Goal: Information Seeking & Learning: Learn about a topic

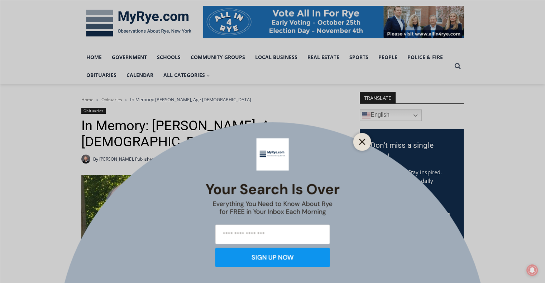
click at [363, 142] on line "Close" at bounding box center [361, 141] width 5 height 5
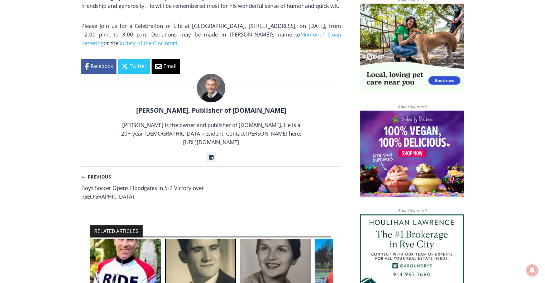
scroll to position [609, 0]
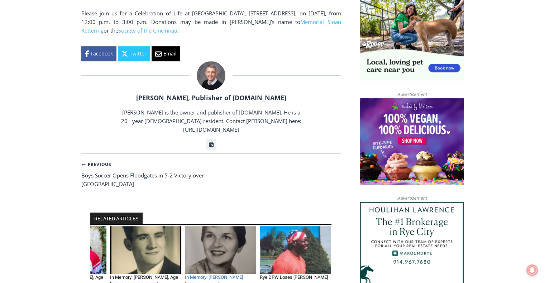
drag, startPoint x: 274, startPoint y: 201, endPoint x: 219, endPoint y: 216, distance: 57.0
click at [219, 226] on article "In Memory: [PERSON_NAME] [PERSON_NAME] “[PERSON_NAME]” Sax, Age [DEMOGRAPHIC_DA…" at bounding box center [220, 264] width 71 height 76
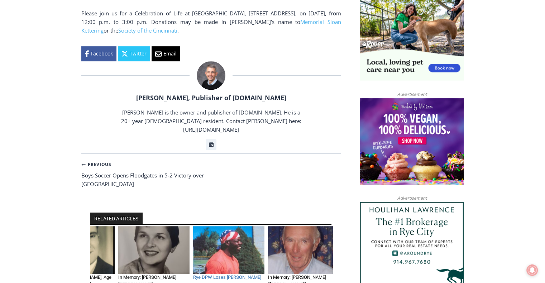
drag, startPoint x: 277, startPoint y: 200, endPoint x: 227, endPoint y: 216, distance: 52.6
click at [227, 226] on article "Rye DPW Loses Mobley By Jay Sears, Publisher of MyRye.com August 14, 2015 Febru…" at bounding box center [228, 253] width 71 height 54
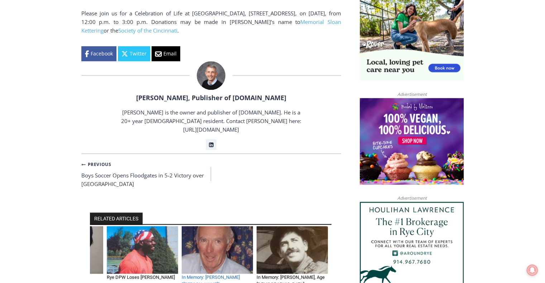
drag, startPoint x: 274, startPoint y: 197, endPoint x: 210, endPoint y: 216, distance: 67.0
click at [210, 226] on article "In Memory: Robert “Bob” Fox, Age 94 Years By Jay Sears, Publisher of MyRye.com …" at bounding box center [217, 264] width 71 height 76
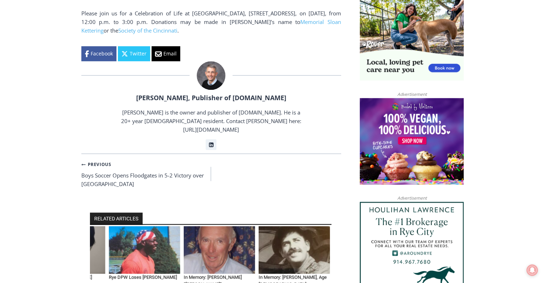
drag, startPoint x: 286, startPoint y: 192, endPoint x: 274, endPoint y: 201, distance: 15.8
click at [274, 226] on img "6 of 6" at bounding box center [294, 250] width 71 height 48
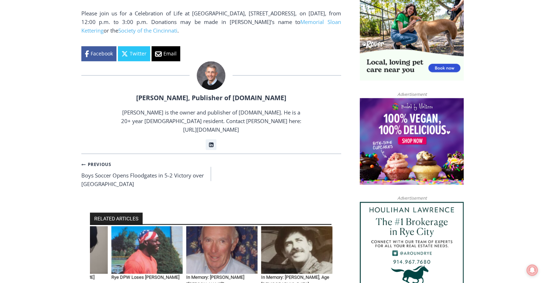
click at [292, 226] on img "6 of 6" at bounding box center [296, 250] width 71 height 48
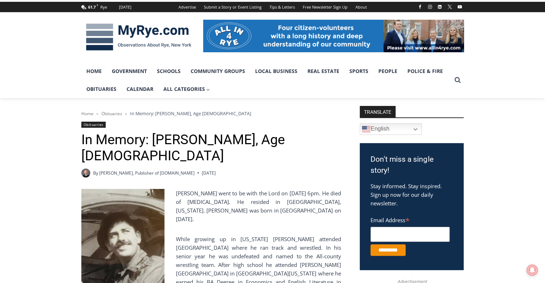
scroll to position [72, 0]
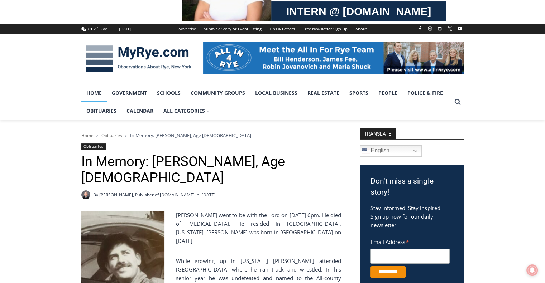
click at [96, 96] on link "Home" at bounding box center [93, 93] width 25 height 18
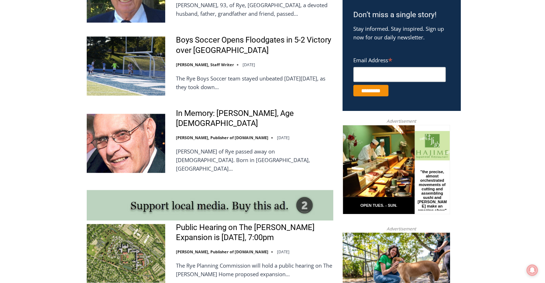
scroll to position [466, 0]
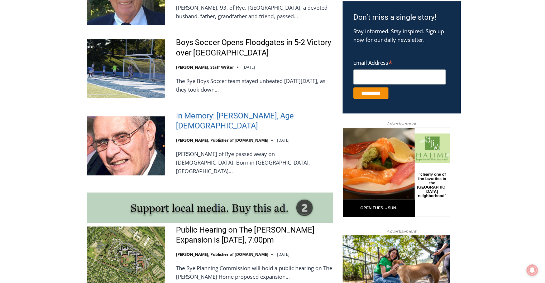
click at [257, 116] on link "In Memory: Donald J. Demas, Age 90" at bounding box center [254, 121] width 157 height 20
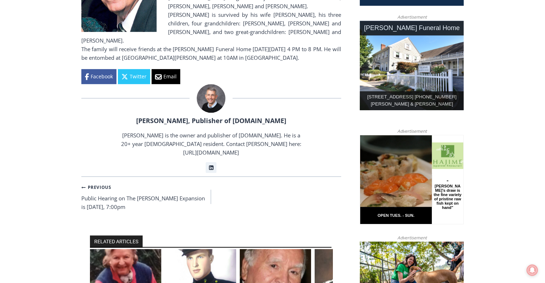
scroll to position [394, 0]
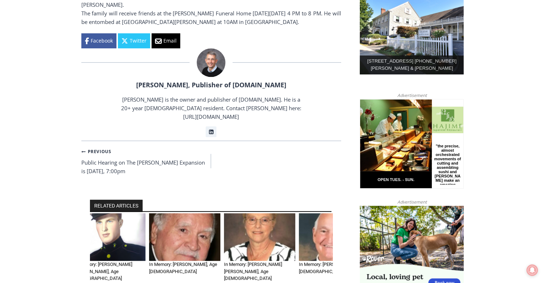
drag, startPoint x: 281, startPoint y: 203, endPoint x: 191, endPoint y: 214, distance: 91.3
click at [191, 214] on img "3 of 6" at bounding box center [184, 238] width 71 height 48
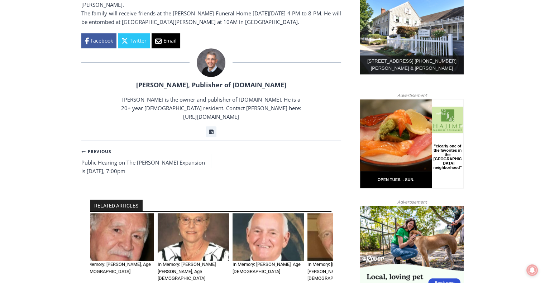
drag, startPoint x: 280, startPoint y: 203, endPoint x: 194, endPoint y: 216, distance: 86.6
click at [194, 216] on img "4 of 6" at bounding box center [193, 238] width 71 height 48
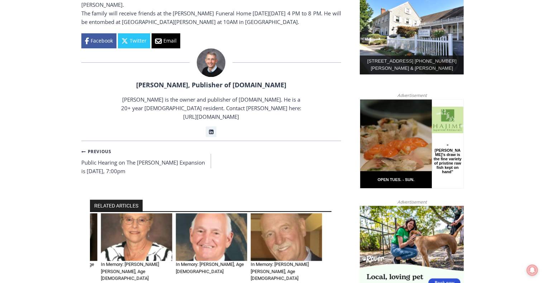
drag, startPoint x: 281, startPoint y: 205, endPoint x: 201, endPoint y: 225, distance: 83.1
click at [201, 225] on img "5 of 6" at bounding box center [211, 238] width 71 height 48
